Goal: Task Accomplishment & Management: Use online tool/utility

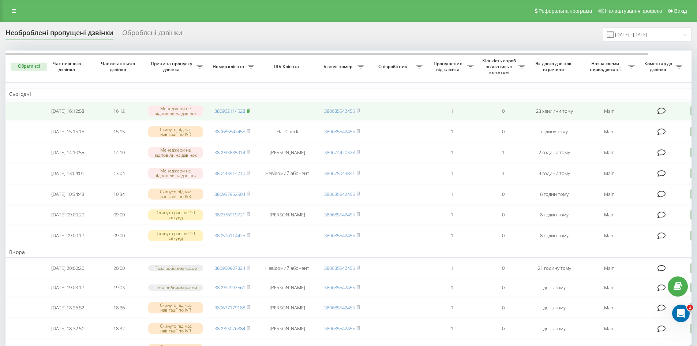
click at [250, 109] on icon at bounding box center [248, 109] width 3 height 3
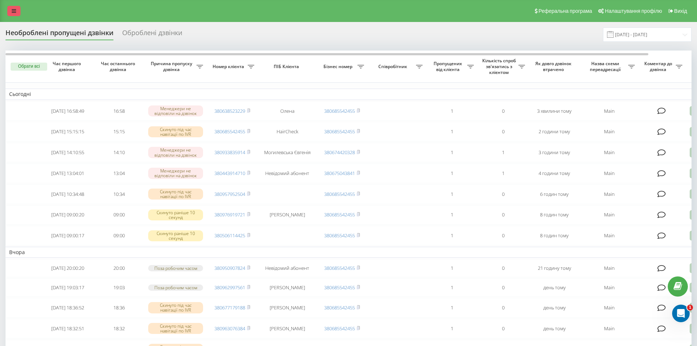
click at [12, 9] on link at bounding box center [13, 11] width 13 height 10
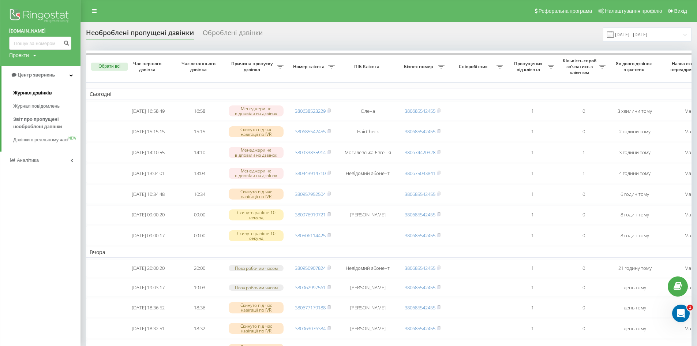
click at [21, 93] on span "Журнал дзвінків" at bounding box center [32, 92] width 39 height 7
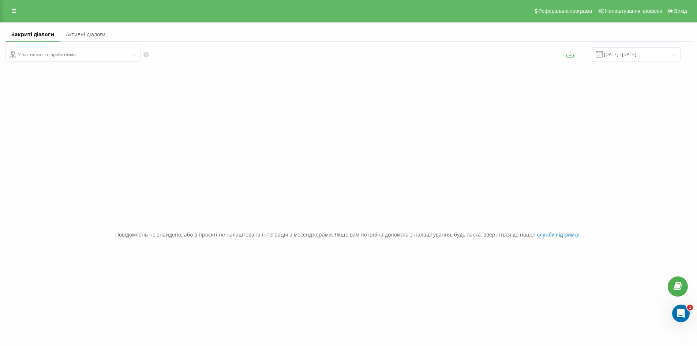
click at [70, 31] on link "Активні діалоги" at bounding box center [85, 34] width 51 height 15
click at [13, 10] on icon at bounding box center [14, 10] width 4 height 5
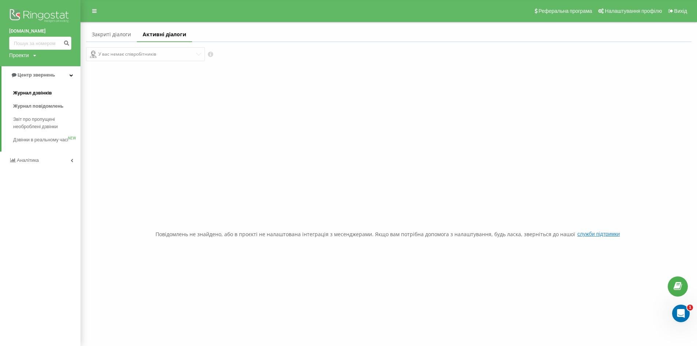
click at [30, 93] on span "Журнал дзвінків" at bounding box center [32, 92] width 39 height 7
click at [40, 92] on span "Журнал дзвінків" at bounding box center [32, 92] width 39 height 7
click at [37, 93] on span "Журнал дзвінків" at bounding box center [32, 92] width 39 height 7
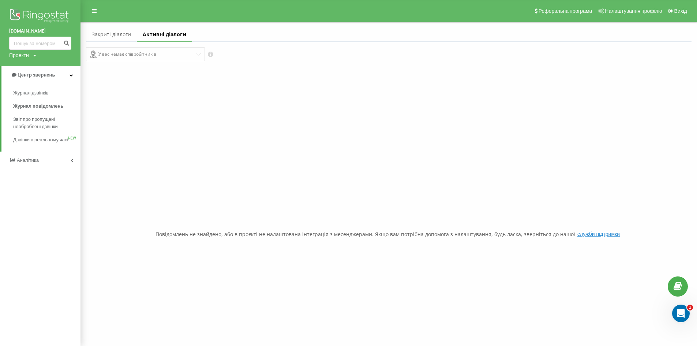
click at [194, 93] on div "Повідомлень не знайдено, або в проєкті не налаштована інтеграція з месенджерами…" at bounding box center [389, 234] width 606 height 346
click at [421, 84] on div "Повідомлень не знайдено, або в проєкті не налаштована інтеграція з месенджерами…" at bounding box center [389, 234] width 606 height 346
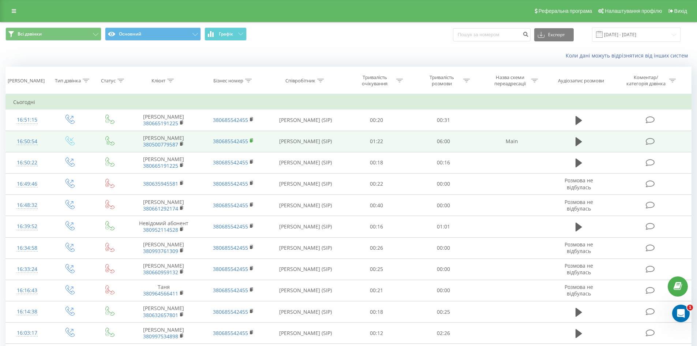
click at [252, 142] on rect at bounding box center [251, 140] width 2 height 3
